Goal: Information Seeking & Learning: Learn about a topic

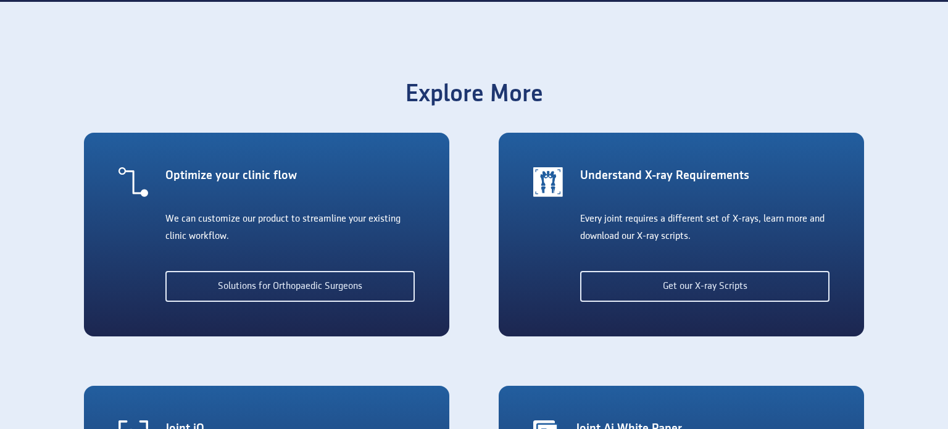
scroll to position [2657, 0]
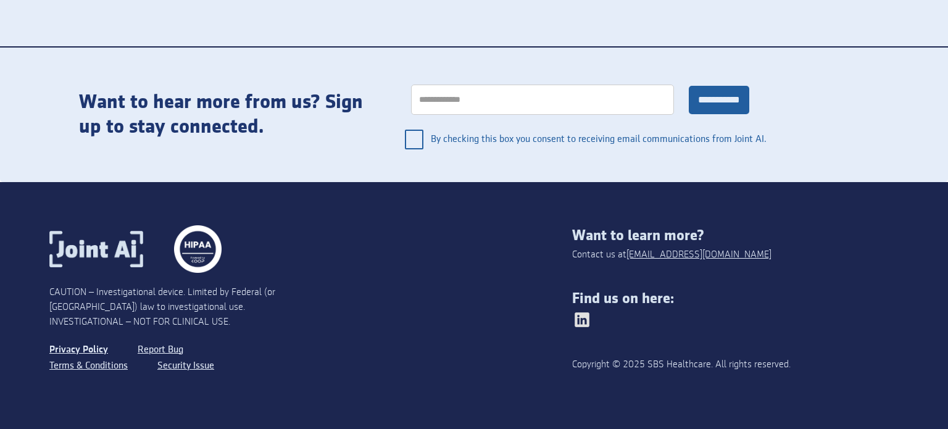
click at [72, 353] on link "Privacy Policy" at bounding box center [78, 350] width 59 height 16
click at [74, 366] on link "Terms & Conditions" at bounding box center [89, 366] width 81 height 16
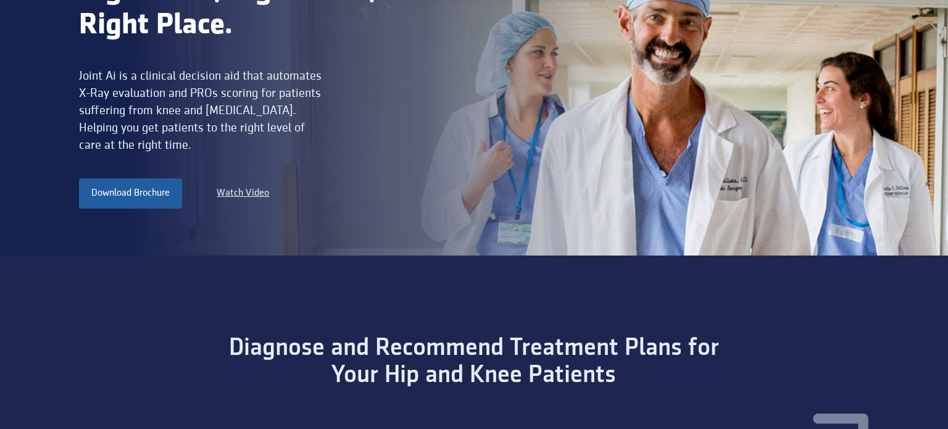
scroll to position [0, 0]
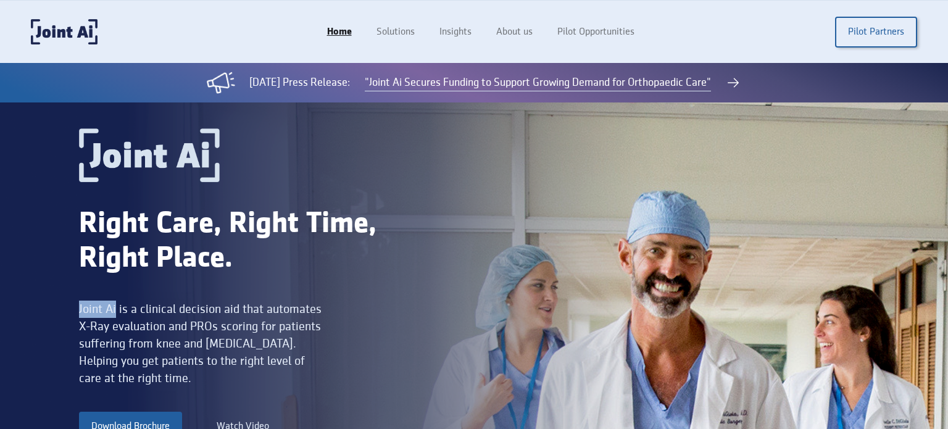
drag, startPoint x: 73, startPoint y: 309, endPoint x: 117, endPoint y: 309, distance: 43.8
click at [117, 309] on div "Right Care, Right Time, Right Place. Joint Ai is a clinical decision aid that a…" at bounding box center [474, 295] width 948 height 386
copy div "Joint Ai"
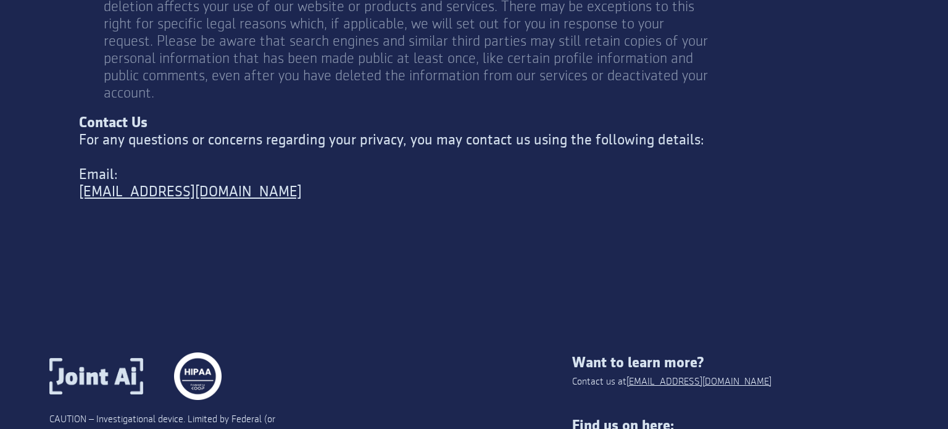
scroll to position [4693, 0]
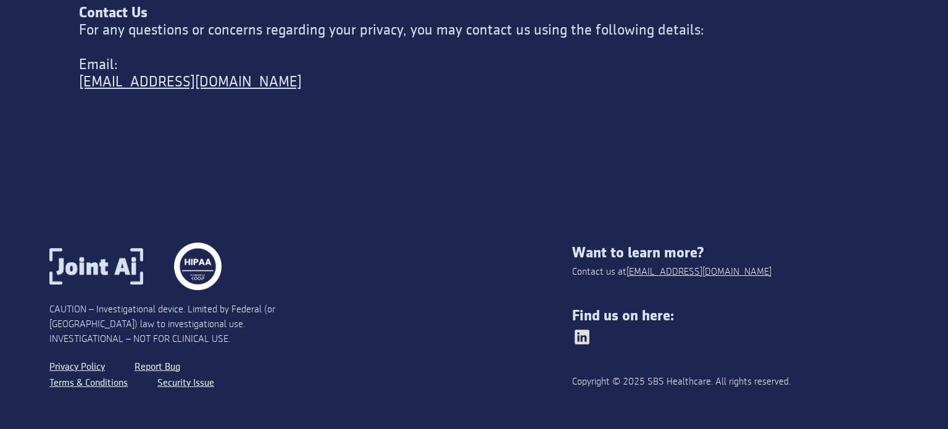
click at [577, 327] on img at bounding box center [582, 337] width 20 height 20
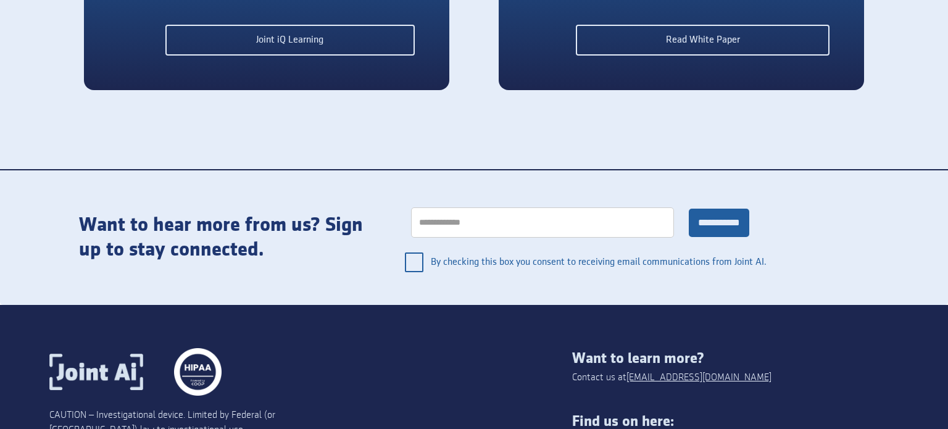
scroll to position [2657, 0]
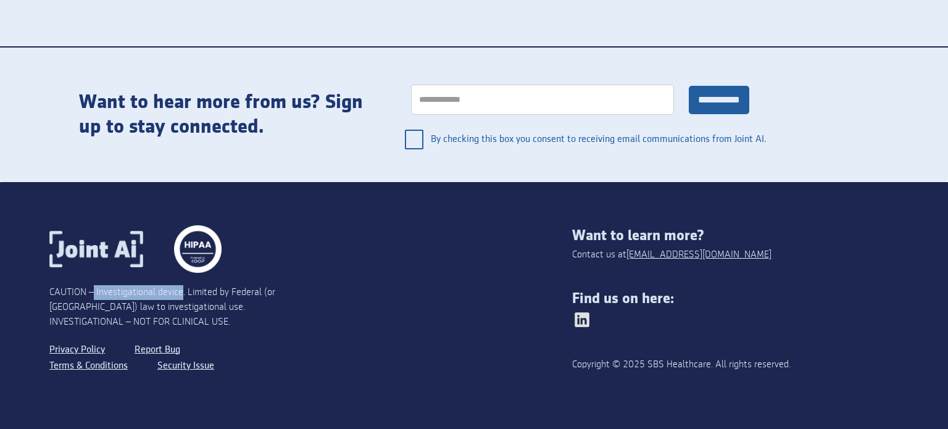
drag, startPoint x: 95, startPoint y: 290, endPoint x: 182, endPoint y: 297, distance: 86.7
click at [182, 297] on div "CAUTION – Investigational device. Limited by Federal (or [GEOGRAPHIC_DATA]) law…" at bounding box center [180, 307] width 262 height 44
copy div "Investigational device"
drag, startPoint x: 649, startPoint y: 365, endPoint x: 709, endPoint y: 364, distance: 59.9
click at [709, 364] on div "Copyright © 2025 SBS Healthcare. All rights reserved." at bounding box center [702, 364] width 261 height 15
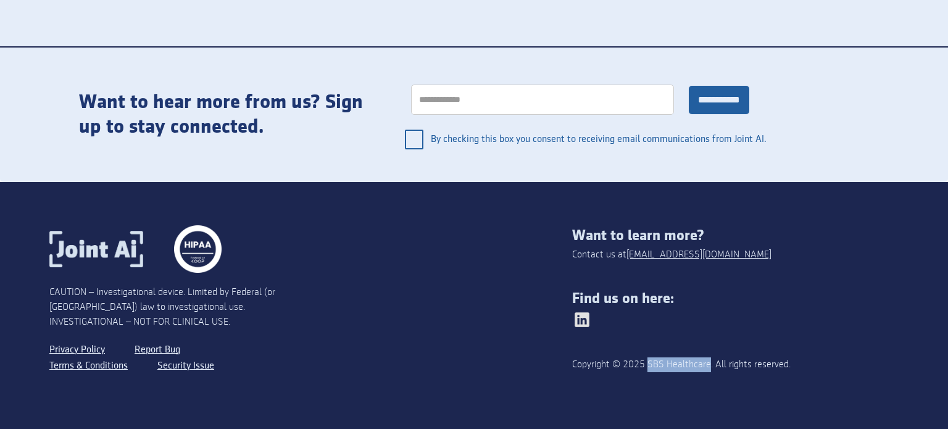
copy div "SBS Healthcare"
click at [202, 248] on img at bounding box center [197, 248] width 47 height 47
drag, startPoint x: 187, startPoint y: 294, endPoint x: 219, endPoint y: 293, distance: 31.5
click at [219, 293] on div "CAUTION – Investigational device. Limited by Federal (or [GEOGRAPHIC_DATA]) law…" at bounding box center [180, 307] width 262 height 44
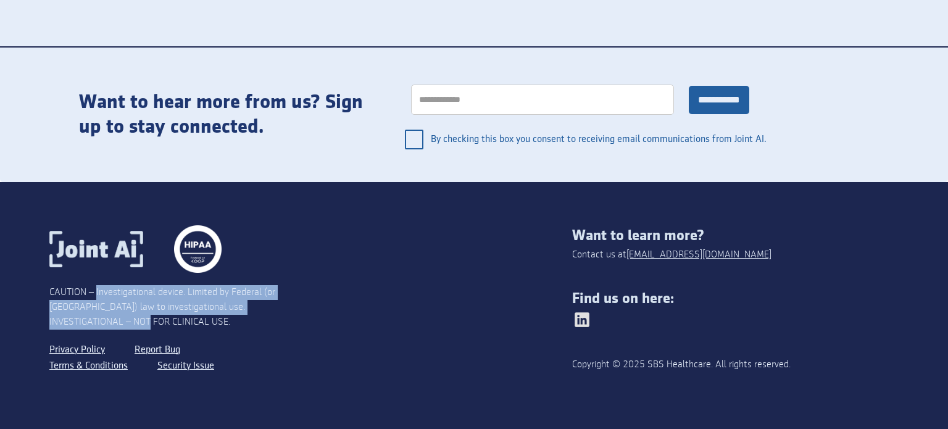
drag, startPoint x: 97, startPoint y: 291, endPoint x: 324, endPoint y: 306, distance: 227.0
click at [324, 306] on div "CAUTION – Investigational device. Limited by Federal (or United States) law to …" at bounding box center [310, 305] width 523 height 161
click at [206, 298] on div "CAUTION – Investigational device. Limited by Federal (or [GEOGRAPHIC_DATA]) law…" at bounding box center [180, 307] width 262 height 44
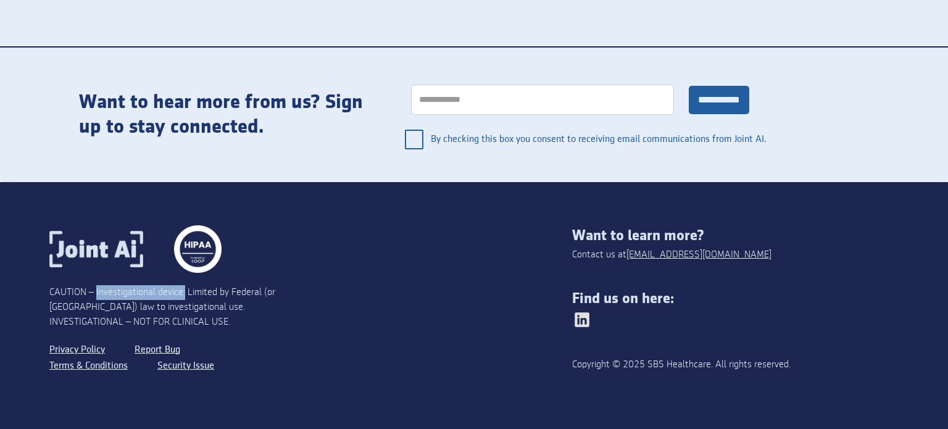
drag, startPoint x: 96, startPoint y: 294, endPoint x: 185, endPoint y: 294, distance: 88.3
click at [185, 296] on div "CAUTION – Investigational device. Limited by Federal (or [GEOGRAPHIC_DATA]) law…" at bounding box center [180, 307] width 262 height 44
drag, startPoint x: 646, startPoint y: 366, endPoint x: 674, endPoint y: 371, distance: 28.2
click at [674, 371] on div "Copyright © 2025 SBS Healthcare. All rights reserved." at bounding box center [702, 364] width 261 height 15
drag, startPoint x: 647, startPoint y: 365, endPoint x: 709, endPoint y: 369, distance: 61.8
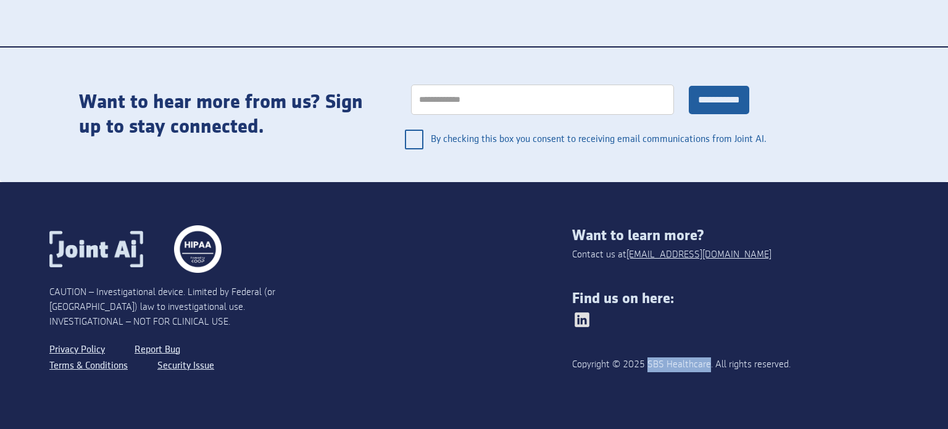
click at [709, 369] on div "Copyright © 2025 SBS Healthcare. All rights reserved." at bounding box center [702, 364] width 261 height 15
copy div "SBS Healthcare"
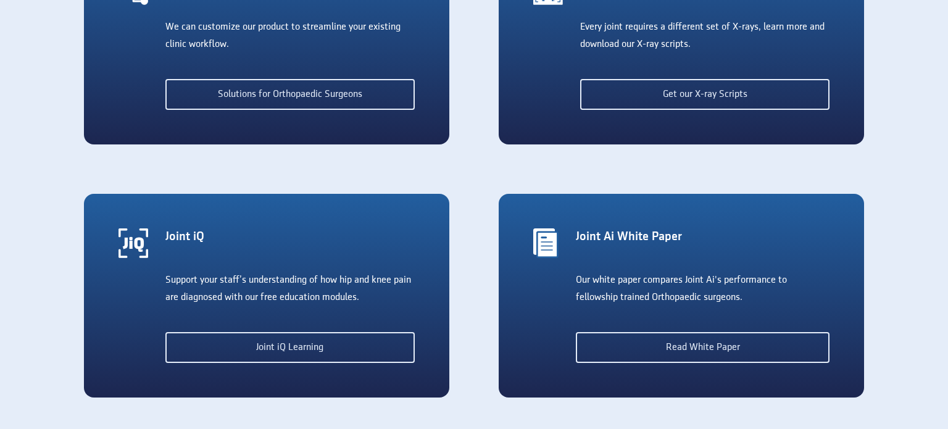
scroll to position [2657, 0]
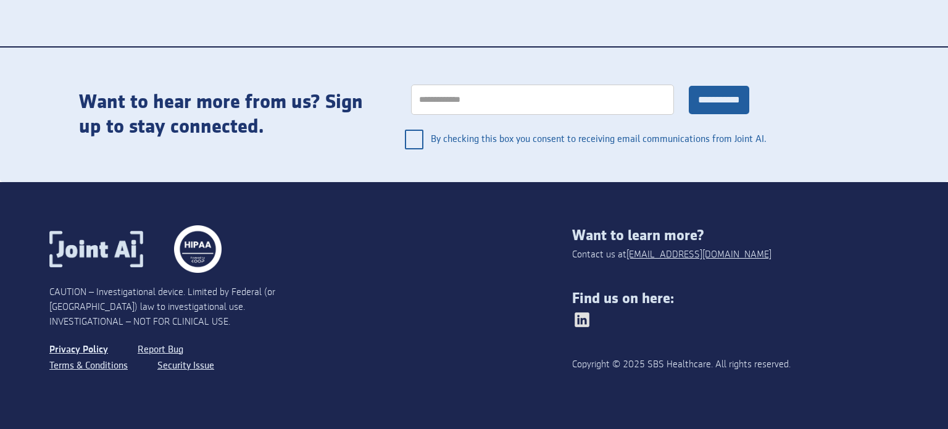
click at [69, 349] on link "Privacy Policy" at bounding box center [78, 350] width 59 height 16
click at [89, 367] on link "Terms & Conditions" at bounding box center [89, 366] width 81 height 16
drag, startPoint x: 650, startPoint y: 365, endPoint x: 712, endPoint y: 365, distance: 62.4
click at [712, 365] on div "Copyright © 2025 SBS Healthcare. All rights reserved." at bounding box center [702, 364] width 261 height 15
copy div "SBS Healthcare"
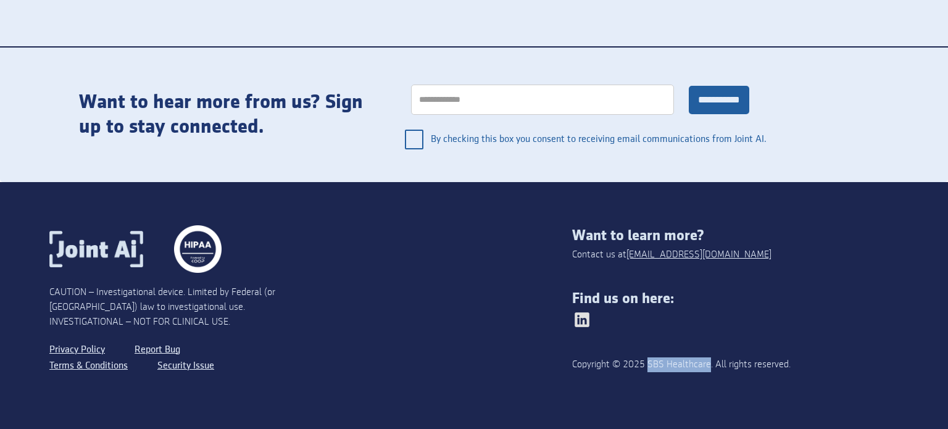
copy div "SBS Healthcare"
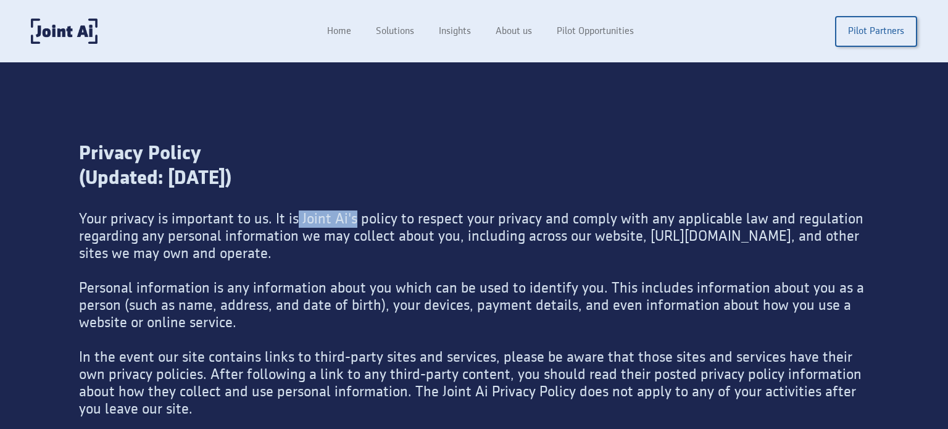
drag, startPoint x: 297, startPoint y: 220, endPoint x: 352, endPoint y: 220, distance: 54.9
click at [352, 220] on div "Your privacy is important to us. It is Joint Ai's policy to respect your privac…" at bounding box center [474, 349] width 790 height 277
copy div "Joint Ai's"
